Goal: Task Accomplishment & Management: Use online tool/utility

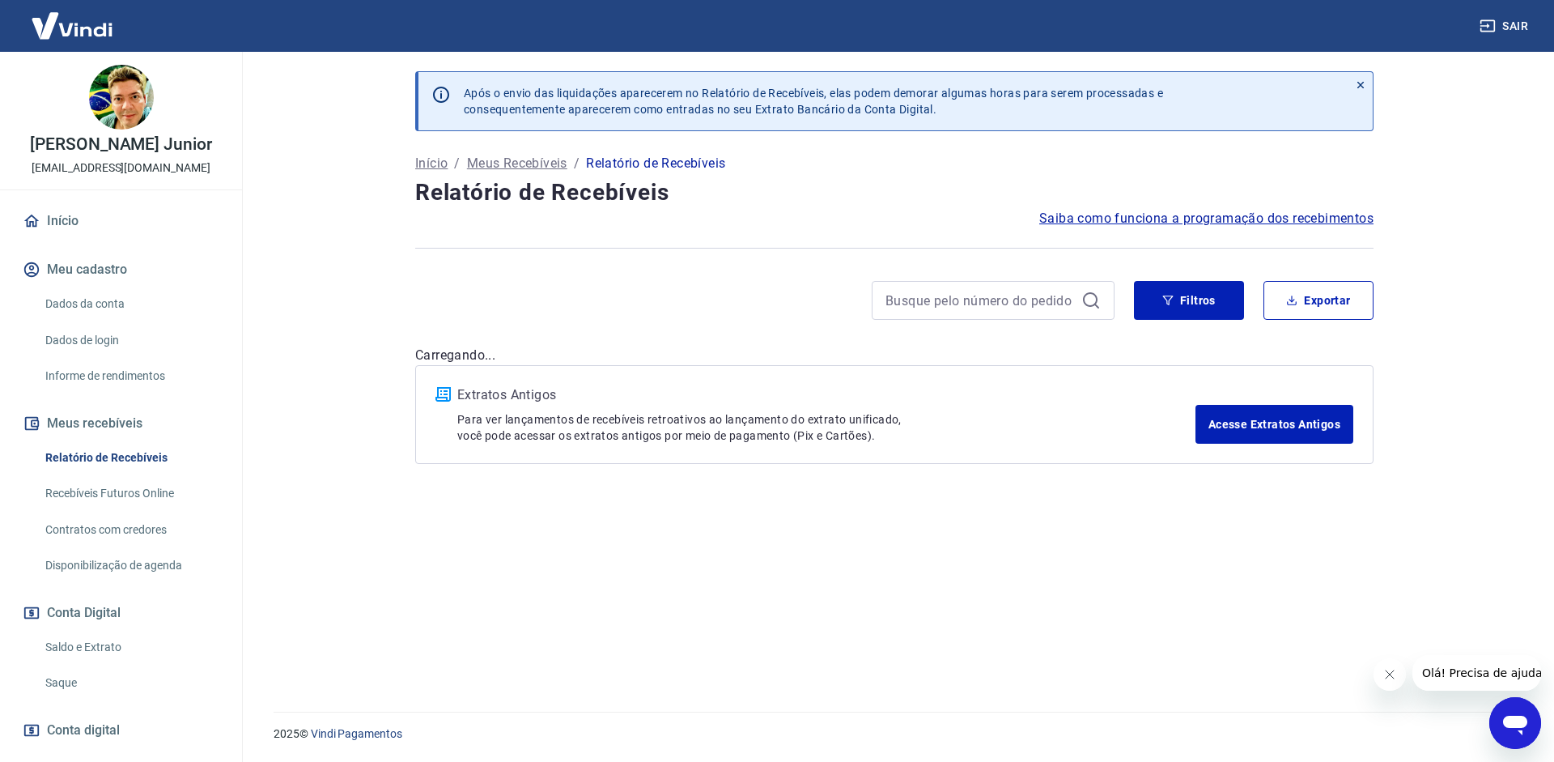
click at [98, 692] on link "Saque" at bounding box center [131, 682] width 184 height 33
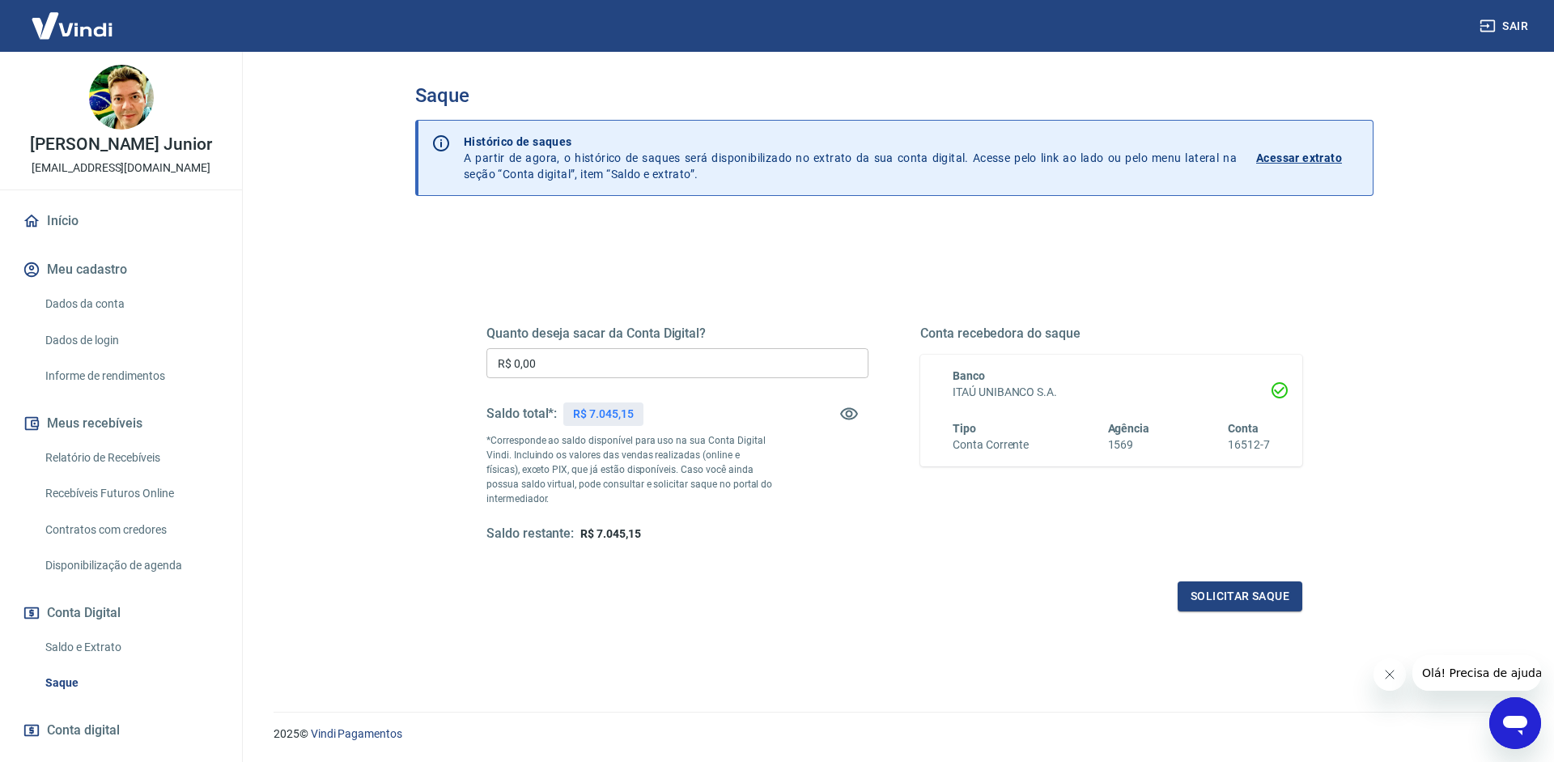
click at [628, 364] on input "R$ 0,00" at bounding box center [678, 363] width 382 height 30
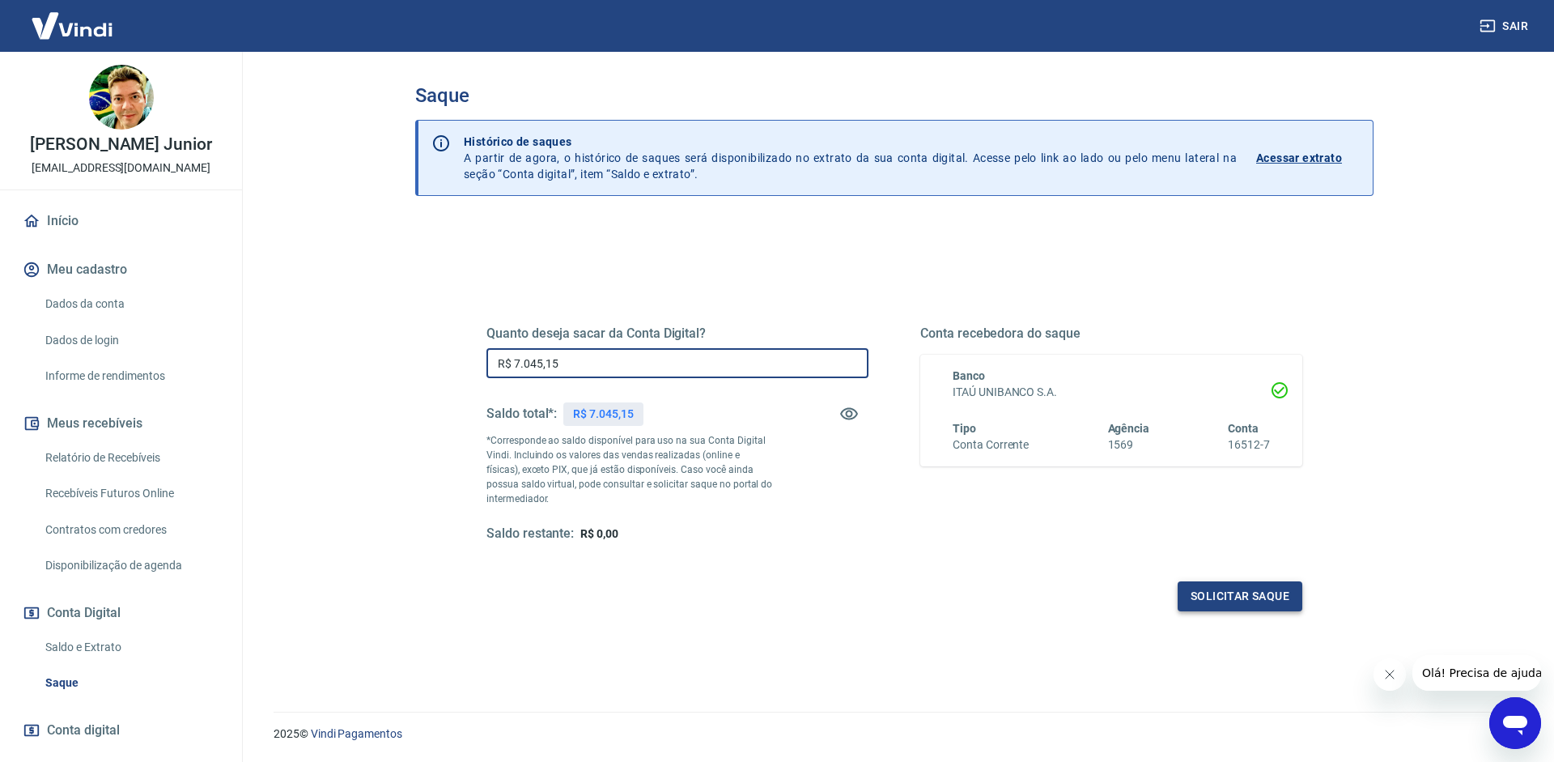
type input "R$ 7.045,15"
click at [1248, 584] on button "Solicitar saque" at bounding box center [1240, 596] width 125 height 30
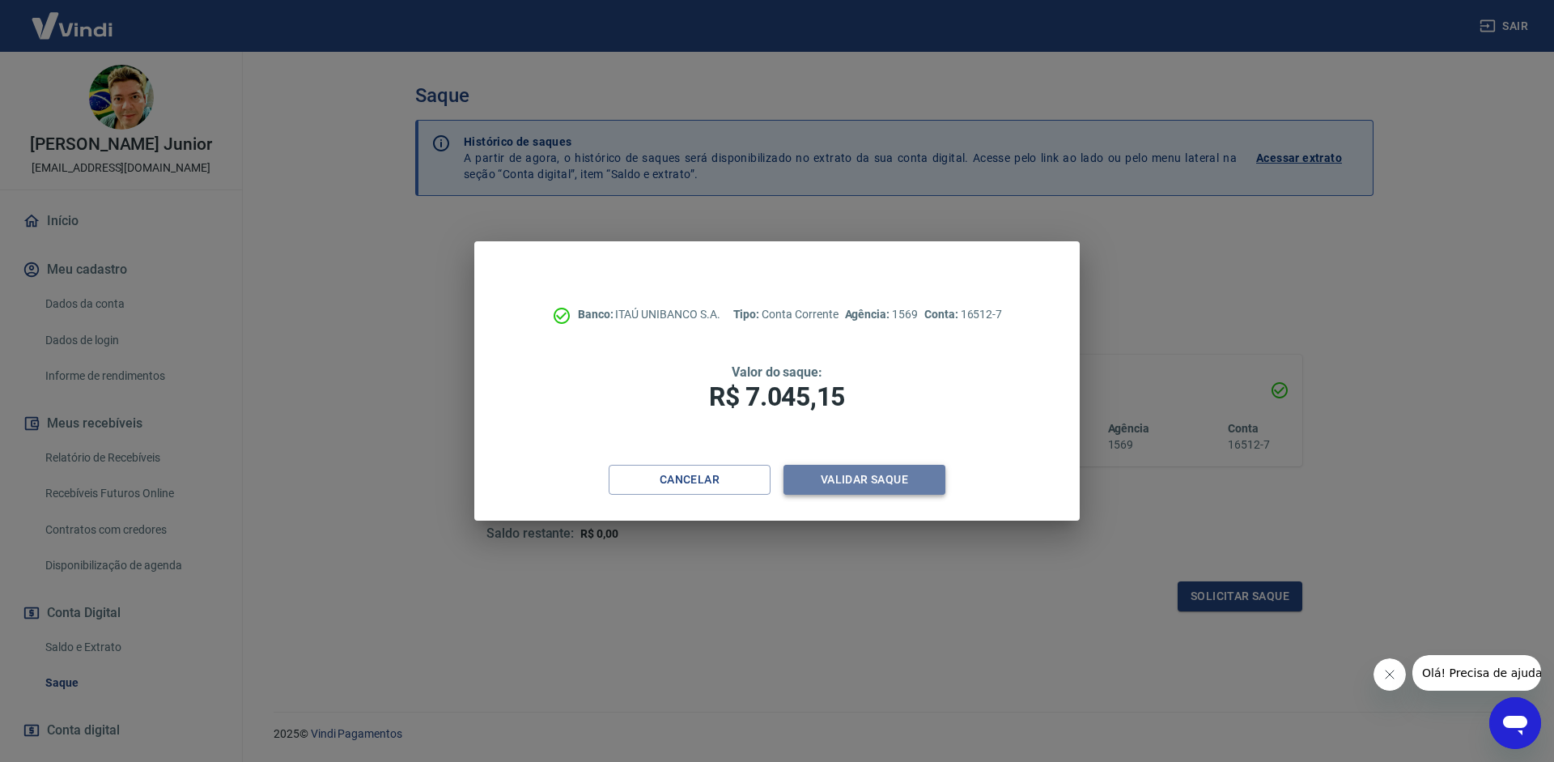
click at [838, 470] on button "Validar saque" at bounding box center [865, 480] width 162 height 30
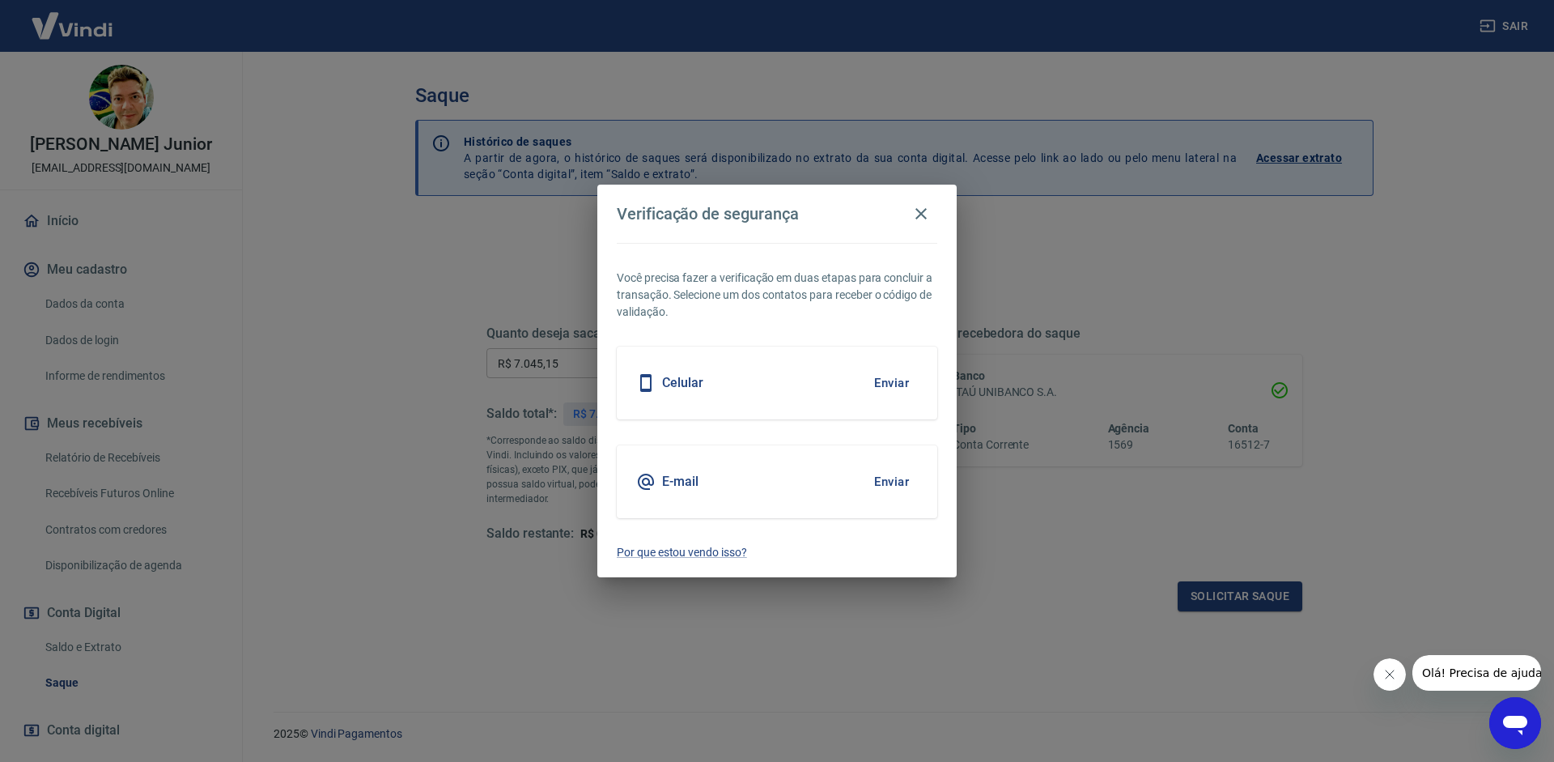
click at [884, 463] on div "E-mail Enviar" at bounding box center [777, 481] width 321 height 73
click at [882, 483] on button "Enviar" at bounding box center [891, 482] width 53 height 34
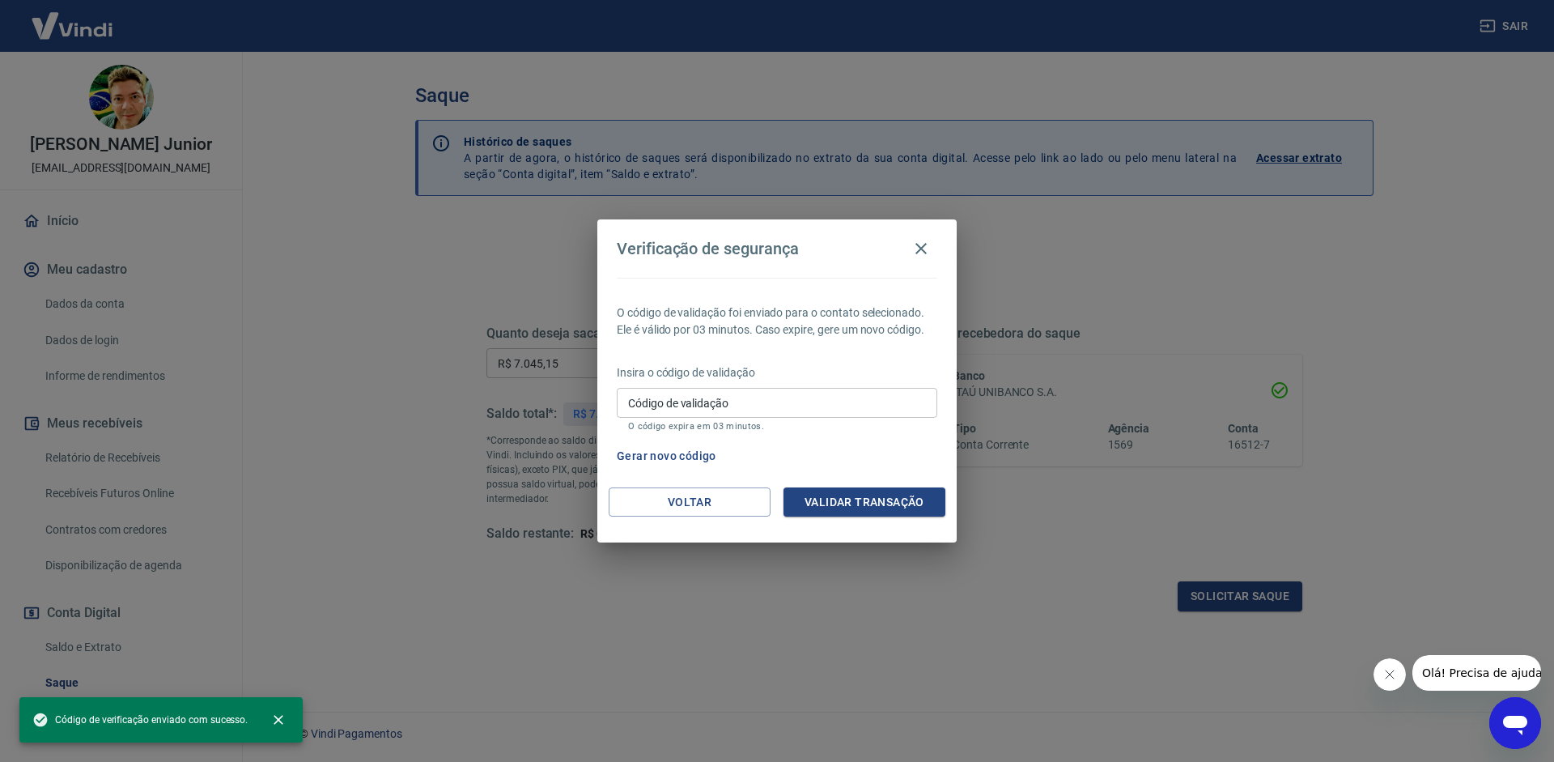
click at [820, 387] on div "Insira o código de validação Código de validação Código de validação O código e…" at bounding box center [777, 399] width 321 height 70
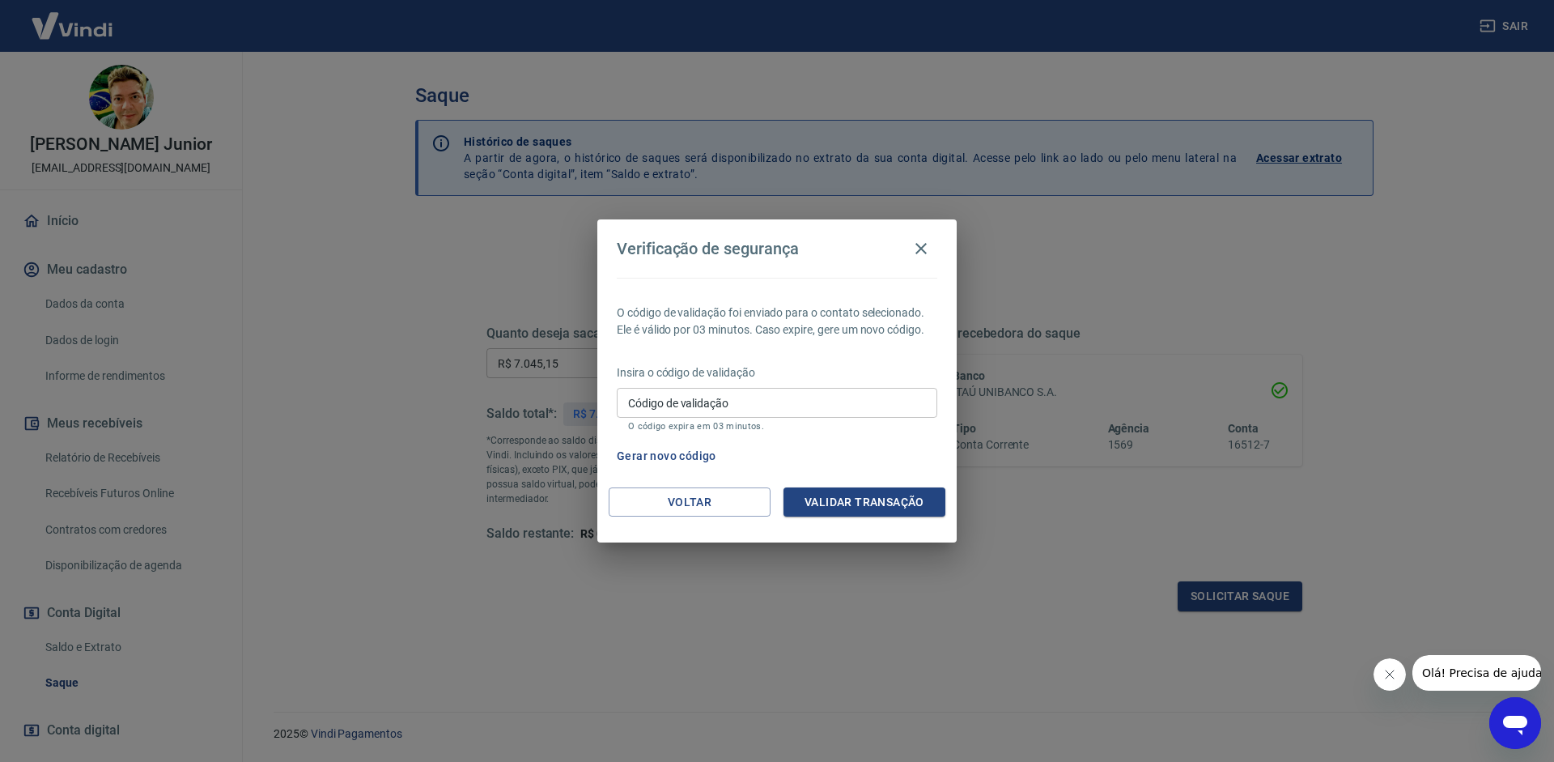
click at [809, 406] on input "Código de validação" at bounding box center [777, 403] width 321 height 30
paste input "595946"
type input "595946"
click at [862, 509] on button "Validar transação" at bounding box center [865, 502] width 162 height 30
